Goal: Transaction & Acquisition: Purchase product/service

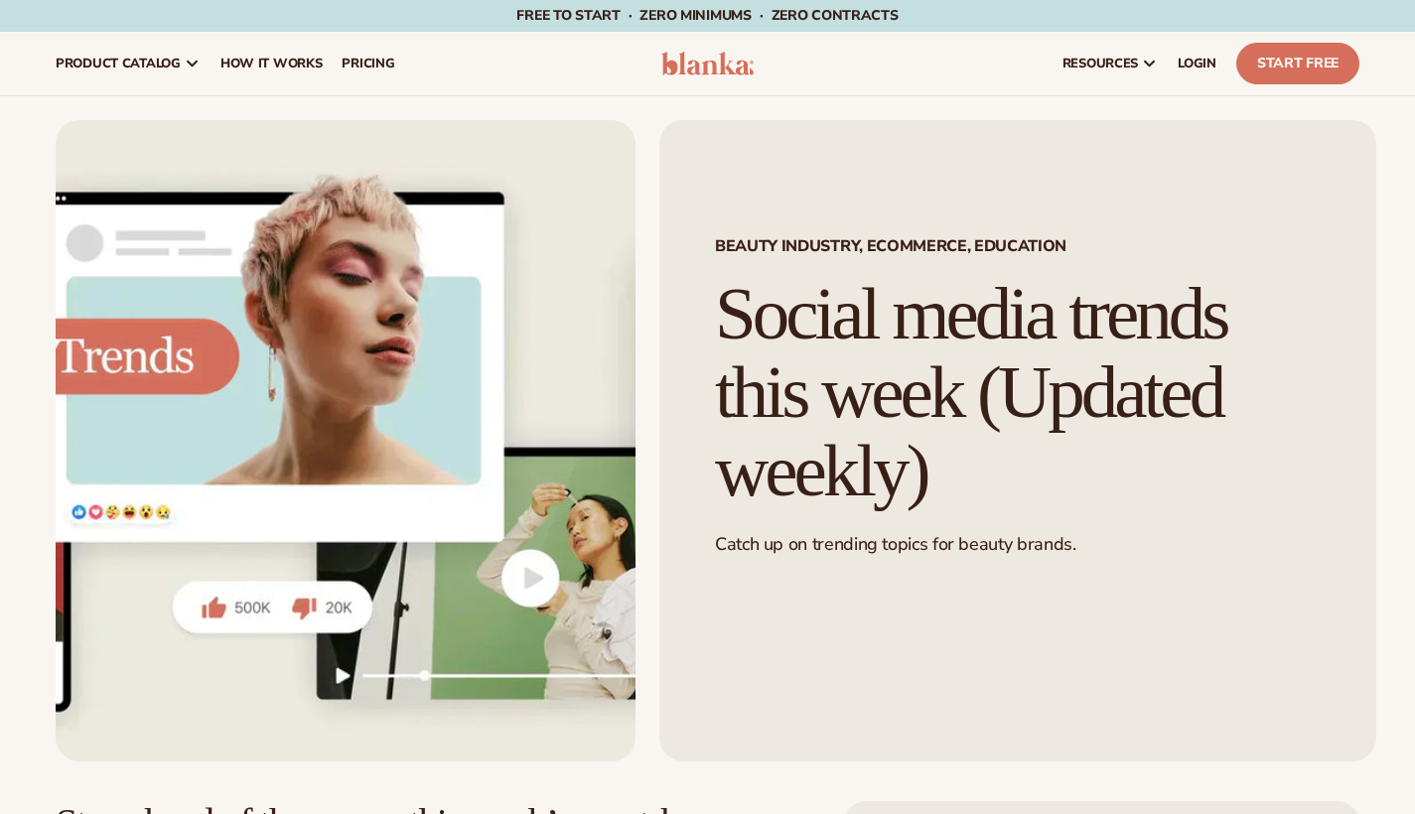
click at [851, 275] on h1 "Social media trends this week (Updated weekly)" at bounding box center [1018, 392] width 606 height 234
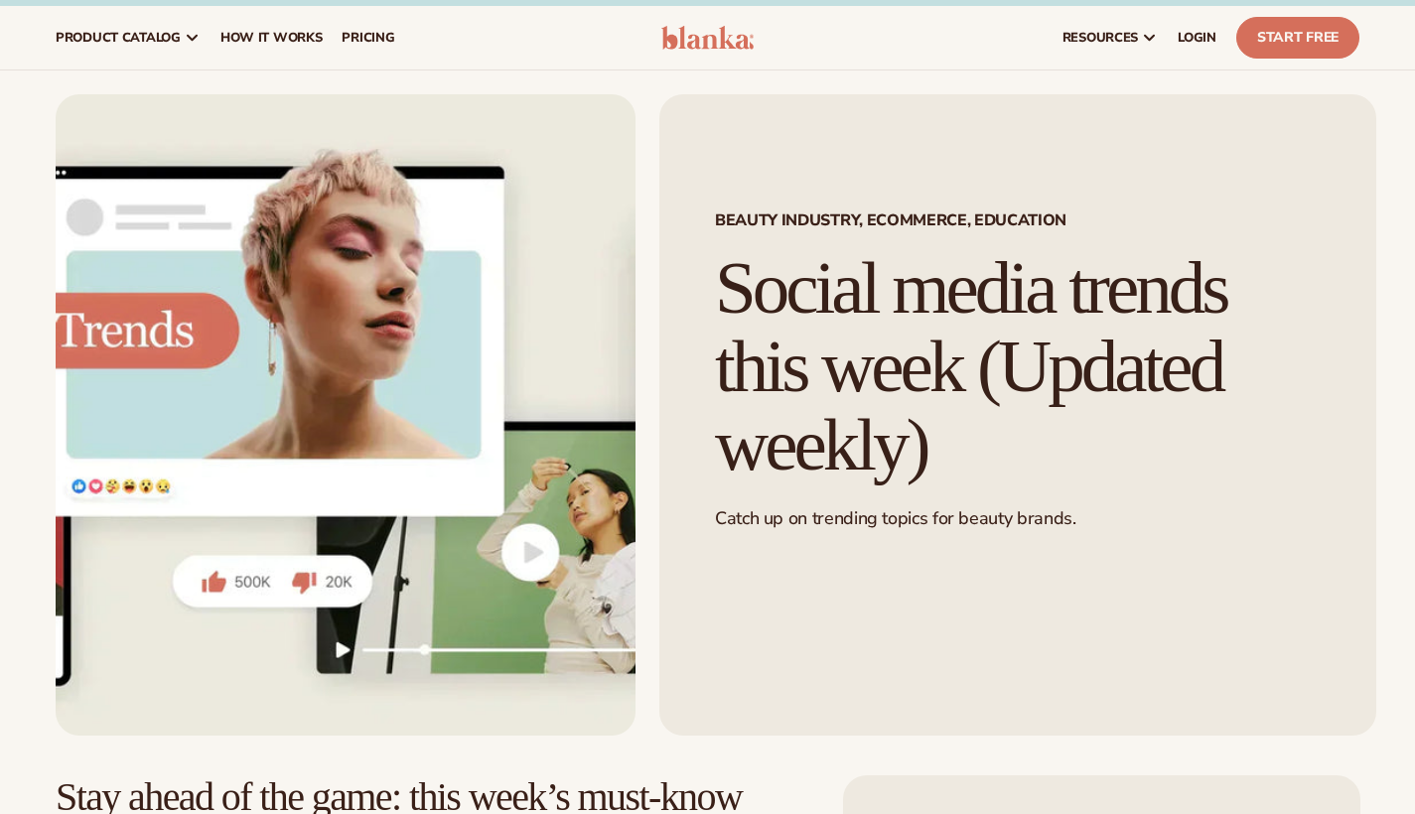
scroll to position [9, 0]
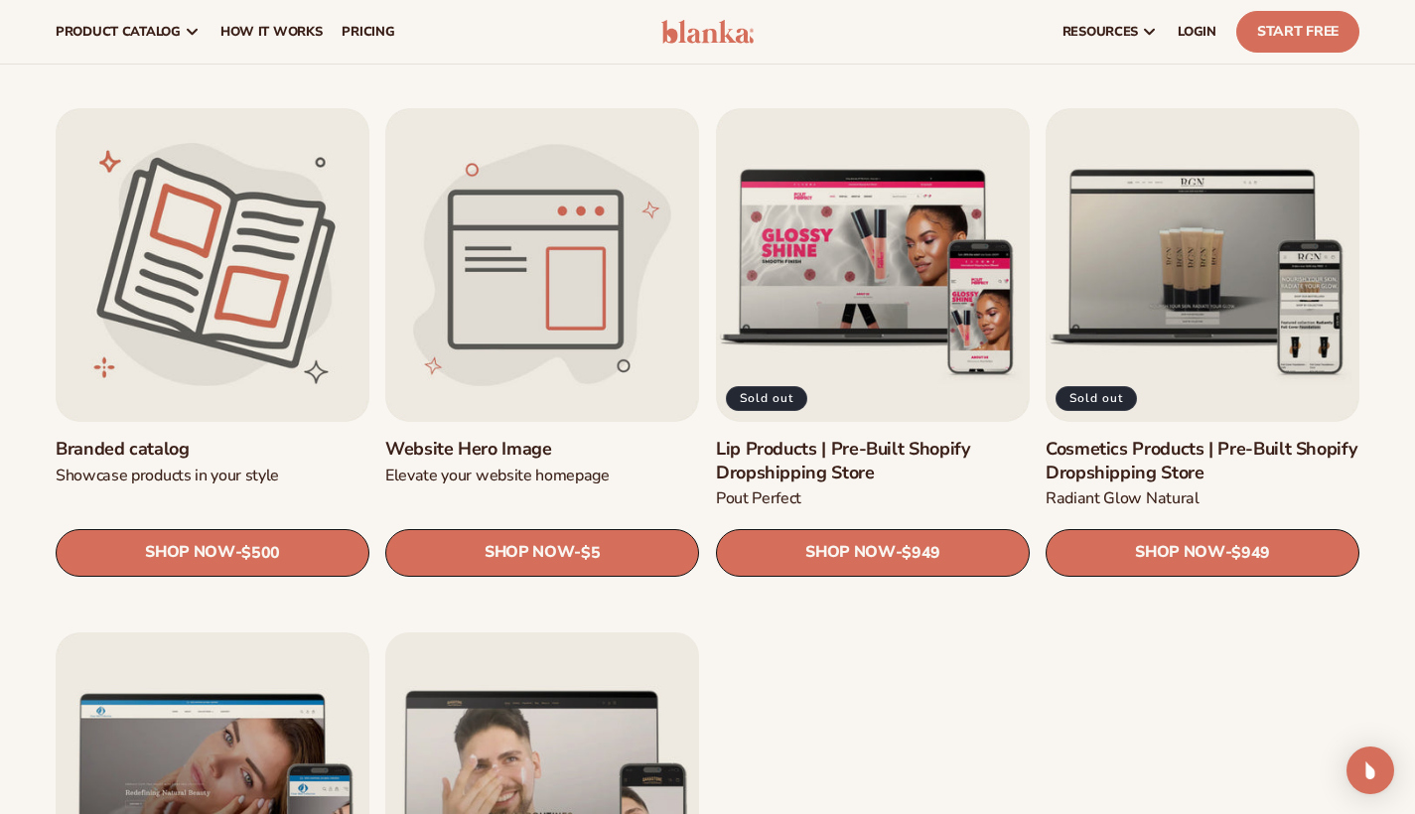
scroll to position [2078, 0]
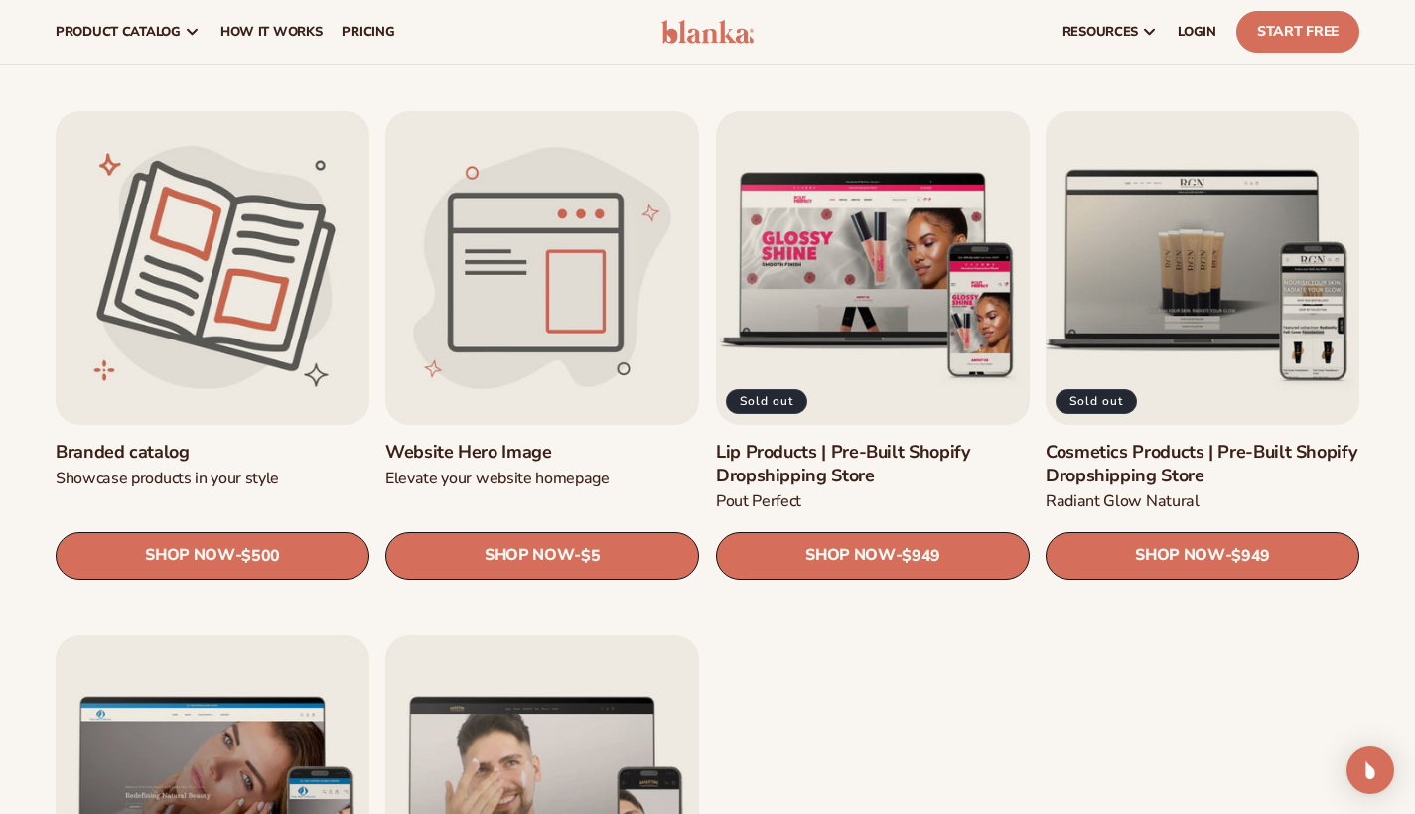
click at [1239, 441] on link "Cosmetics Products | Pre-Built Shopify Dropshipping Store" at bounding box center [1202, 464] width 314 height 47
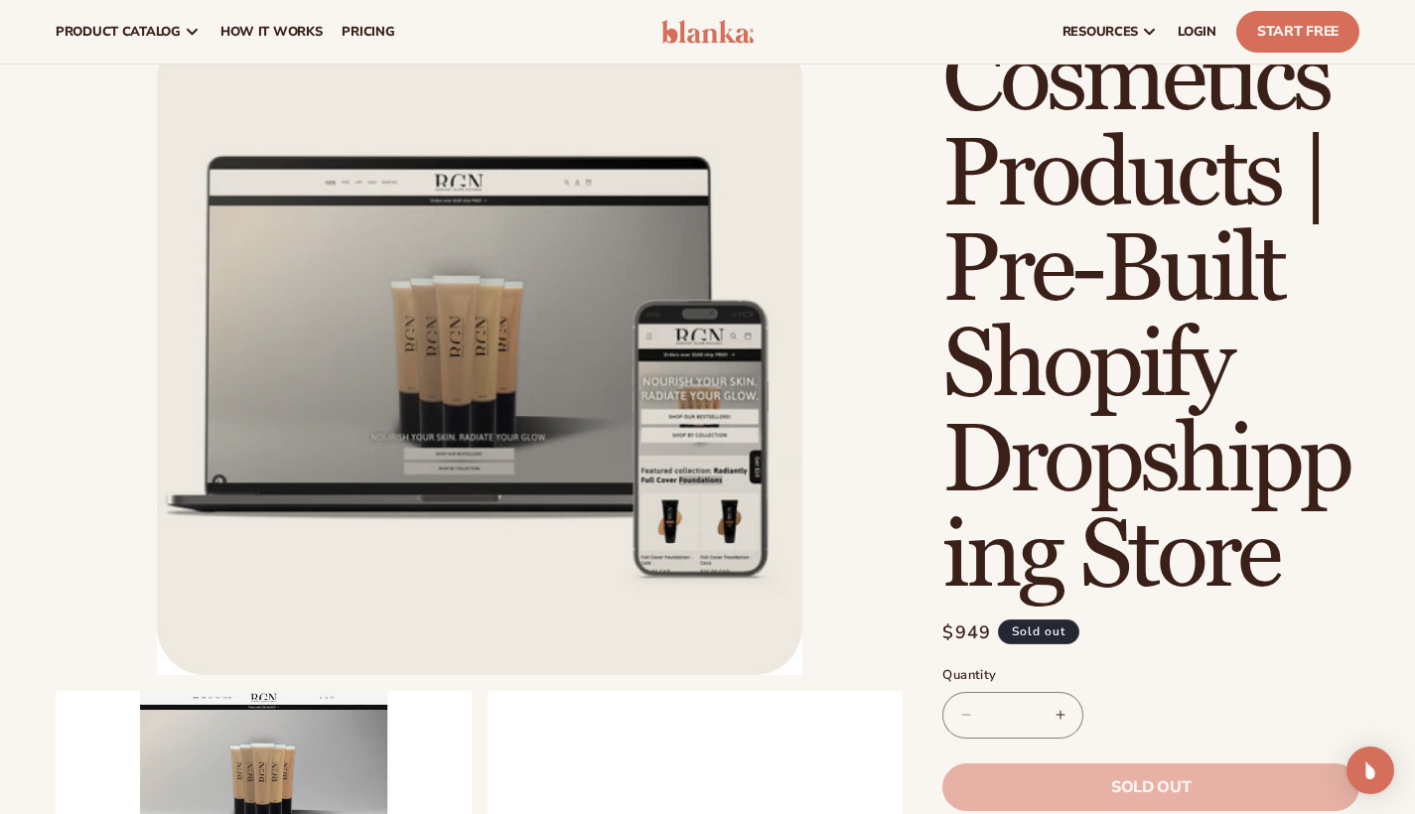
scroll to position [-3, 0]
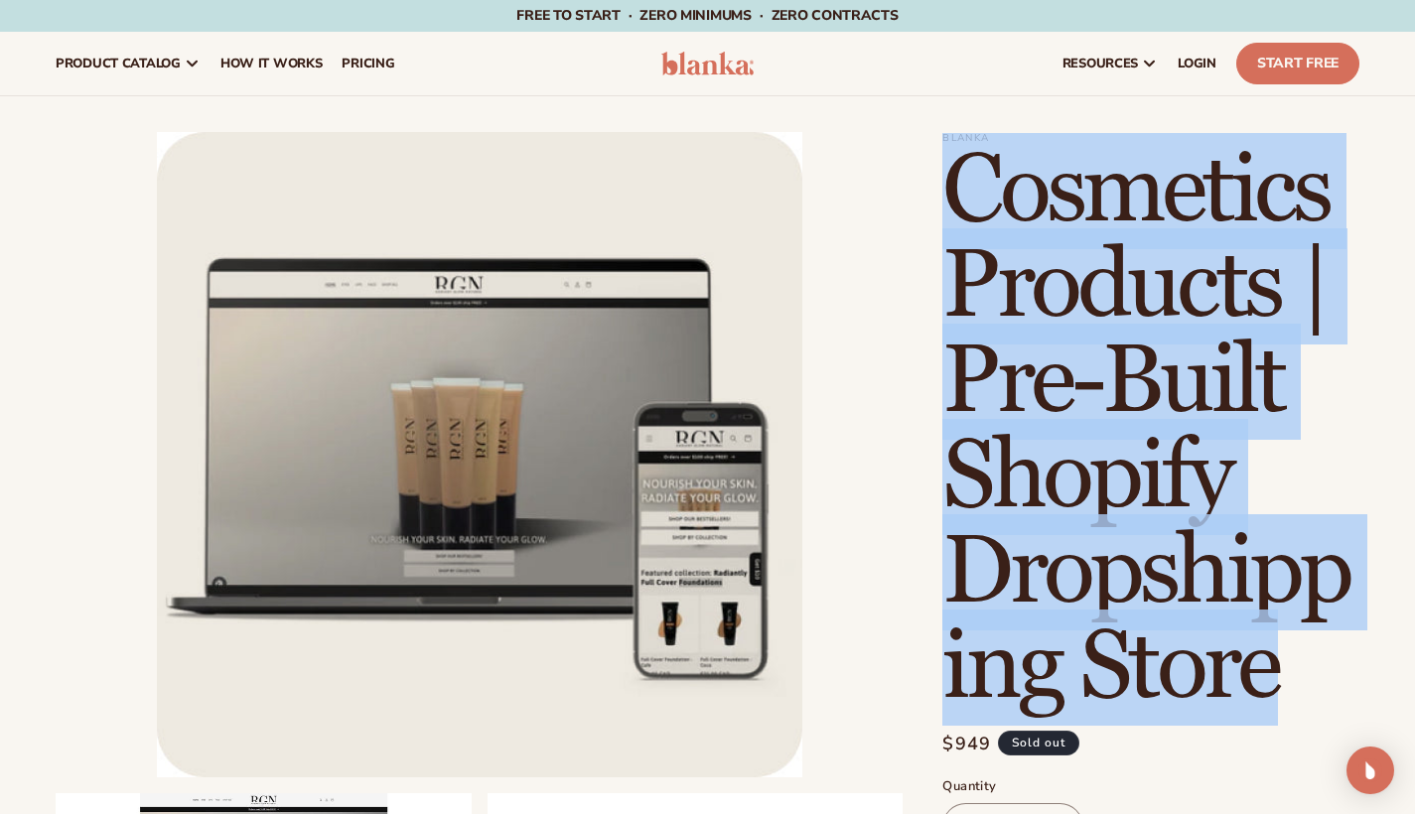
drag, startPoint x: 942, startPoint y: 160, endPoint x: 1280, endPoint y: 630, distance: 579.1
click at [1280, 630] on h1 "Cosmetics Products | Pre-Built Shopify Dropshipping Store" at bounding box center [1150, 430] width 417 height 572
copy h1 "Cosmetics Products | Pre-Built Shopify Dropshipping Store"
click at [353, 71] on span "pricing" at bounding box center [367, 64] width 53 height 16
